Goal: Information Seeking & Learning: Learn about a topic

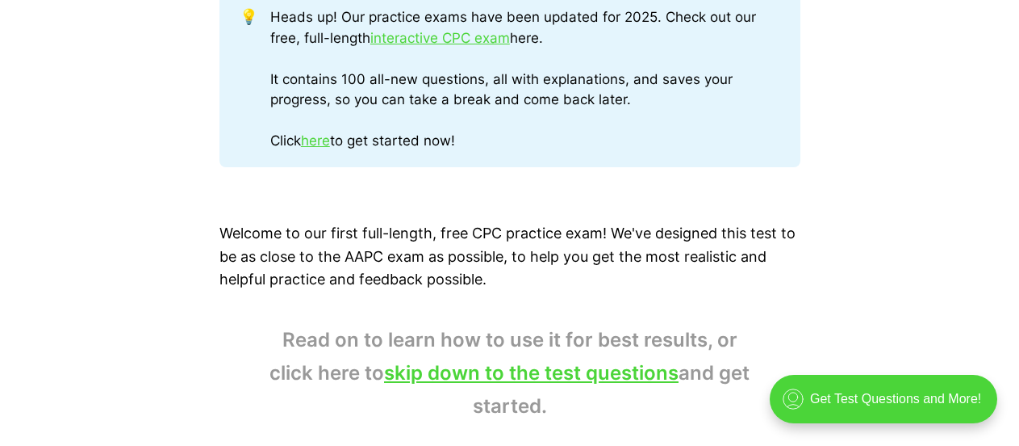
scroll to position [807, 0]
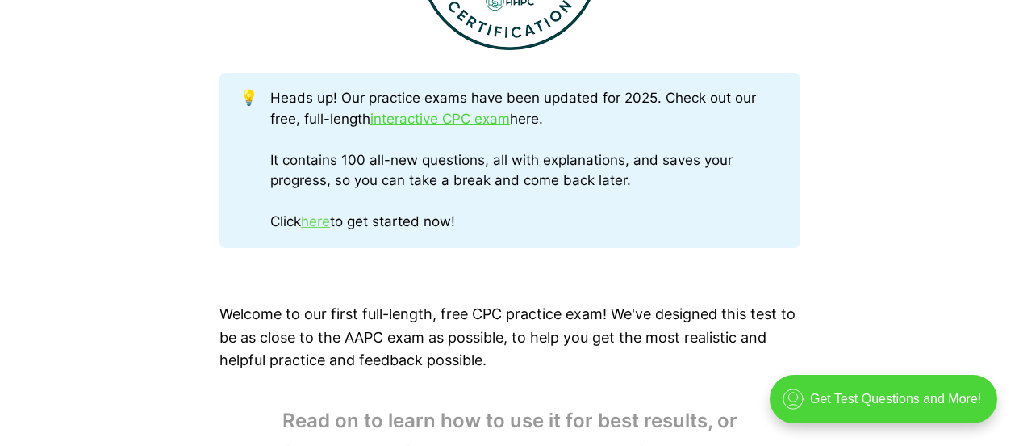
click at [321, 222] on link "here" at bounding box center [315, 221] width 29 height 16
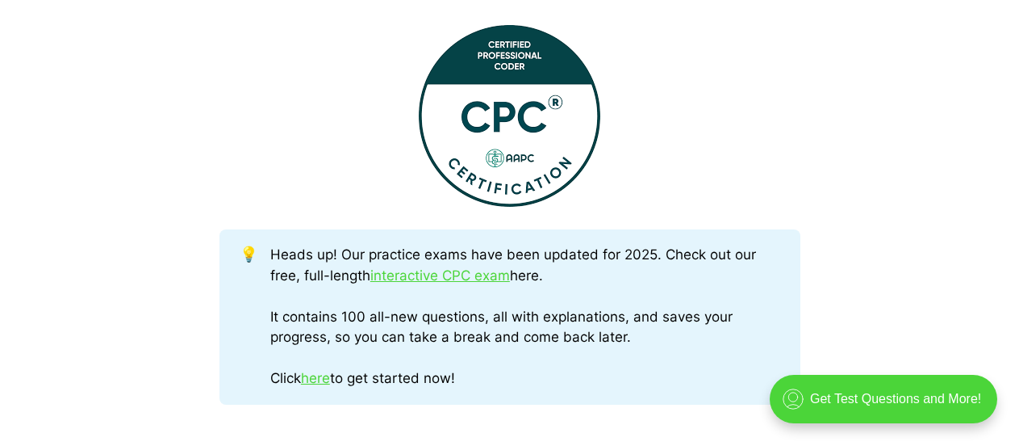
scroll to position [646, 0]
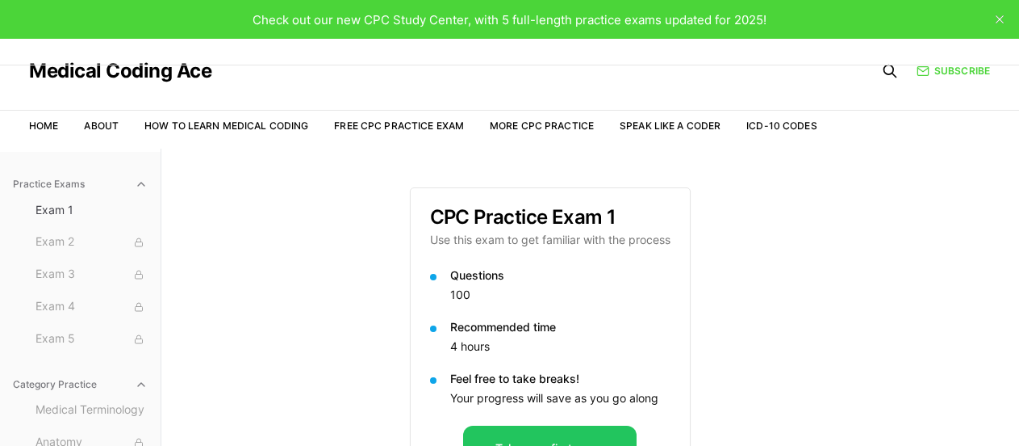
click at [998, 15] on button "close" at bounding box center [1000, 19] width 26 height 26
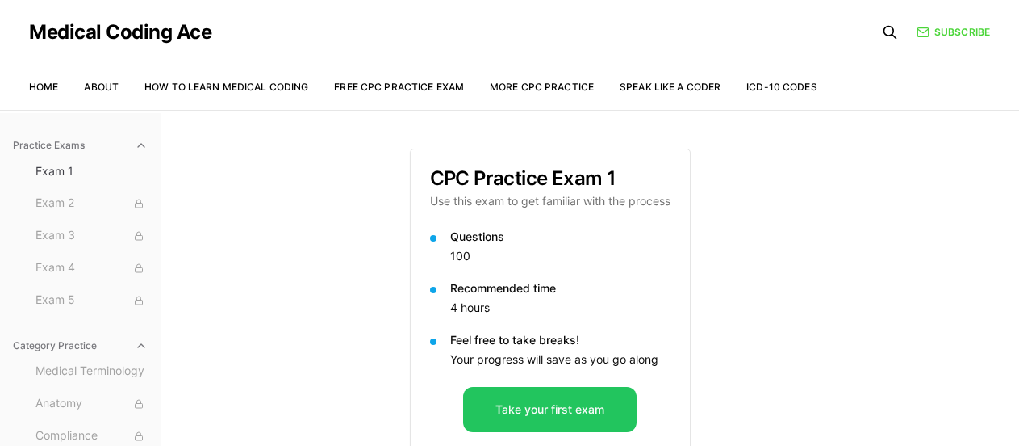
drag, startPoint x: 219, startPoint y: 33, endPoint x: 23, endPoint y: 21, distance: 195.7
click at [23, 21] on header "Medical Coding Ace Home About How to Learn Medical Coding Free CPC Practice Exa…" at bounding box center [509, 55] width 1019 height 110
click at [348, 43] on div "Medical Coding Ace" at bounding box center [423, 32] width 789 height 65
drag, startPoint x: 241, startPoint y: 24, endPoint x: 31, endPoint y: 11, distance: 210.3
click at [31, 11] on div "Medical Coding Ace" at bounding box center [423, 32] width 789 height 65
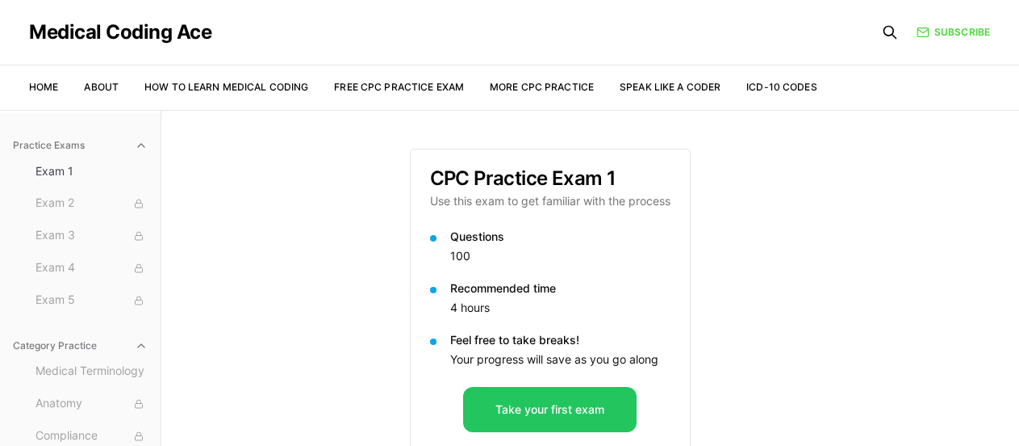
copy link "Medical Coding Ace"
